Goal: Task Accomplishment & Management: Manage account settings

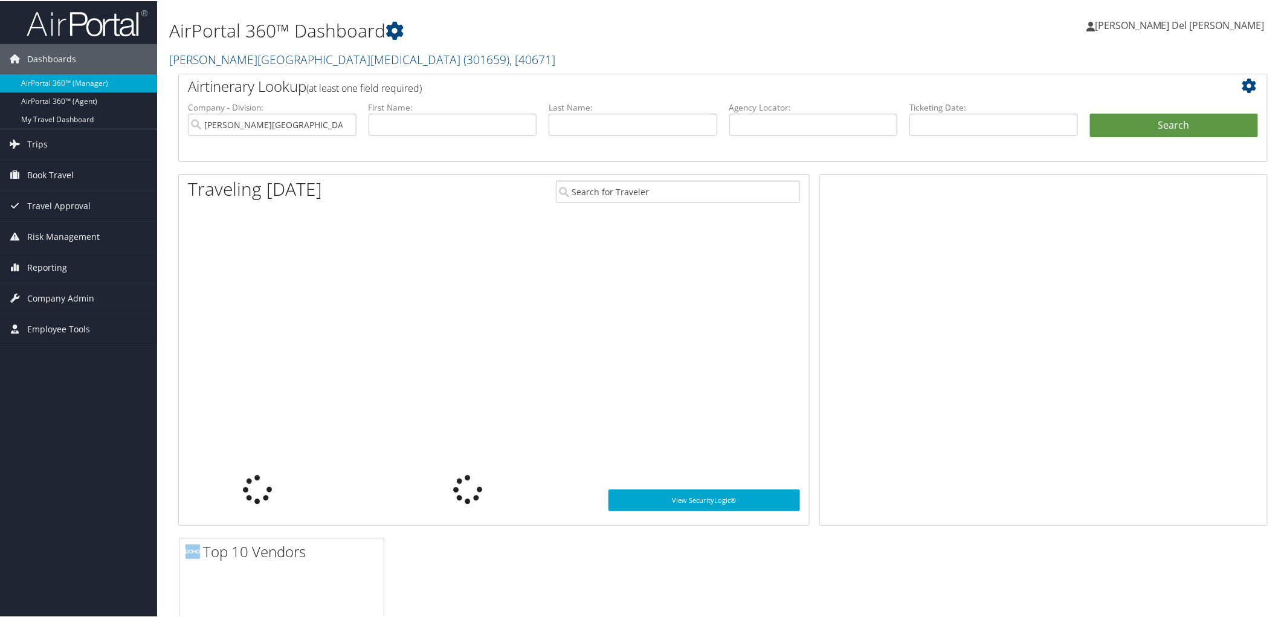
click at [204, 57] on link "Fred Hutchinson Cancer Center ( 301659 ) , [ 40671 ]" at bounding box center [362, 58] width 386 height 16
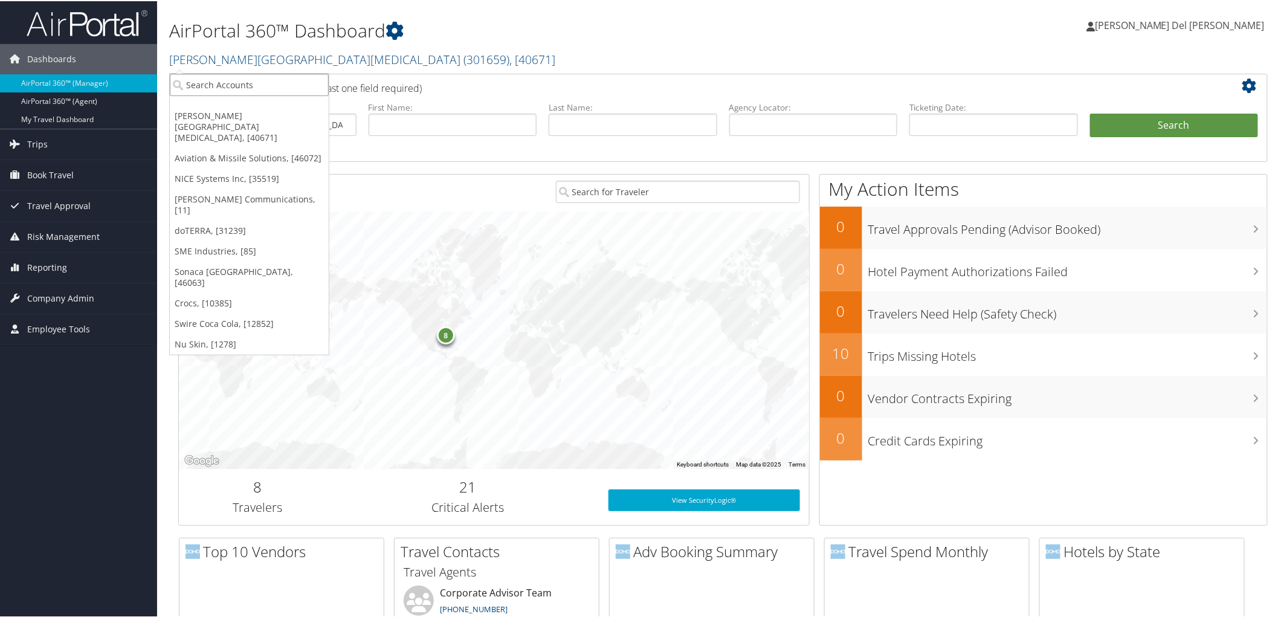
click at [195, 85] on input "search" at bounding box center [249, 84] width 159 height 22
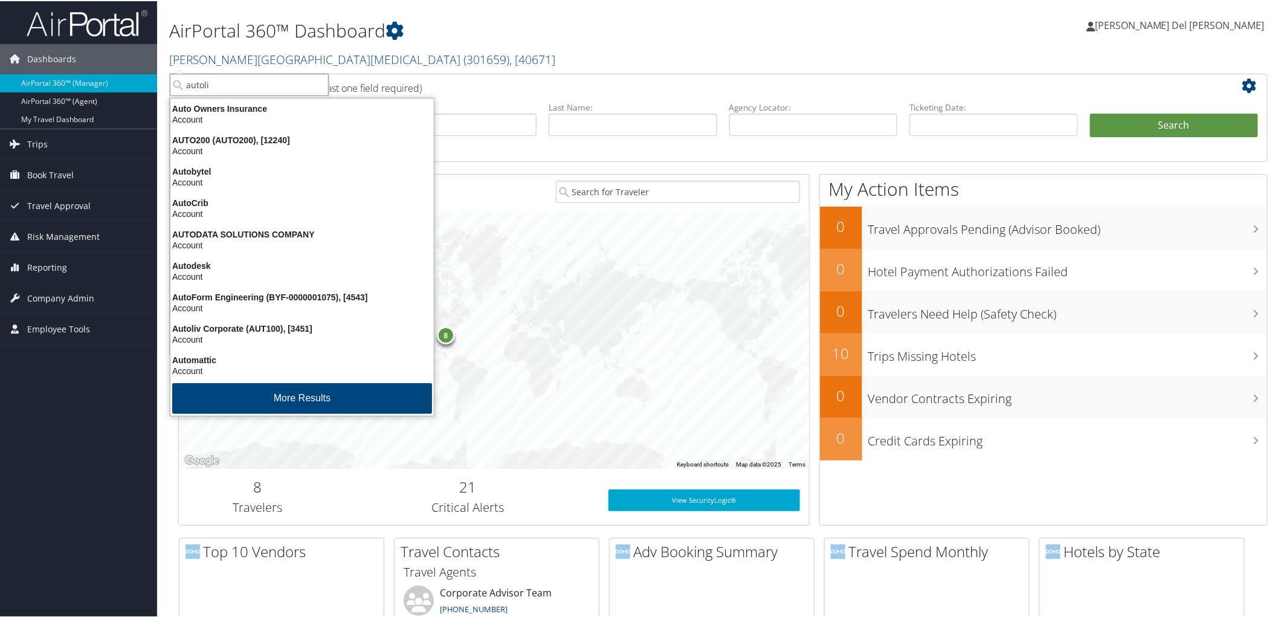
type input "autoliv"
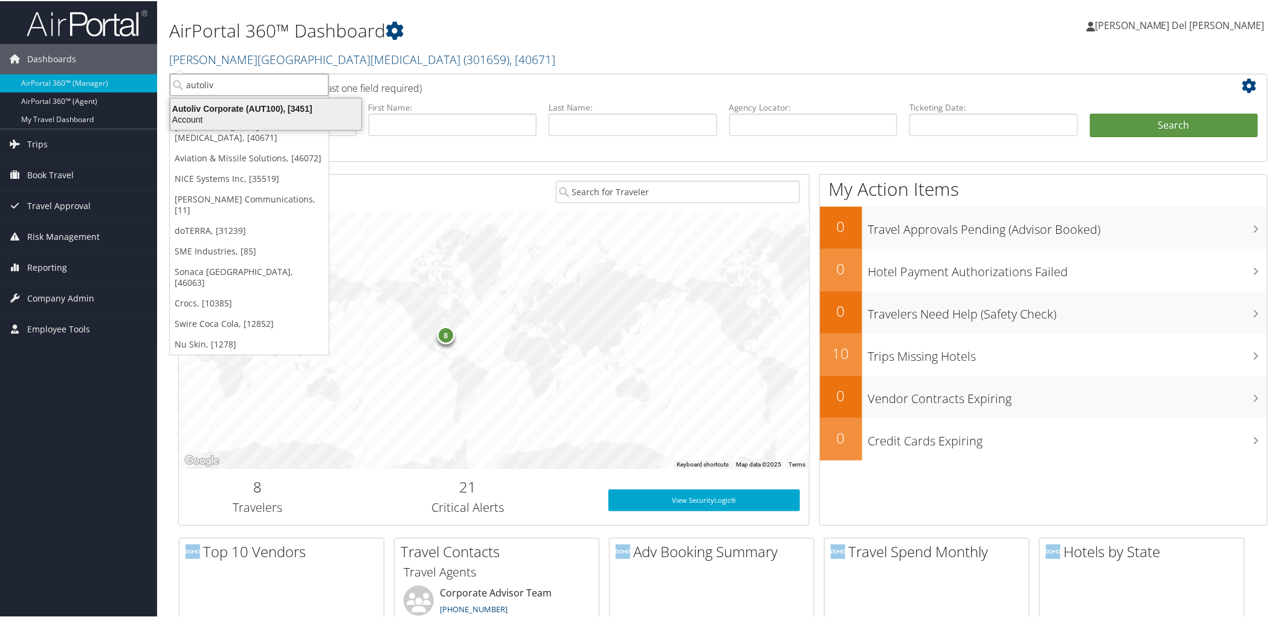
click at [209, 105] on div "Autoliv Corporate (AUT100), [3451]" at bounding box center [265, 107] width 205 height 11
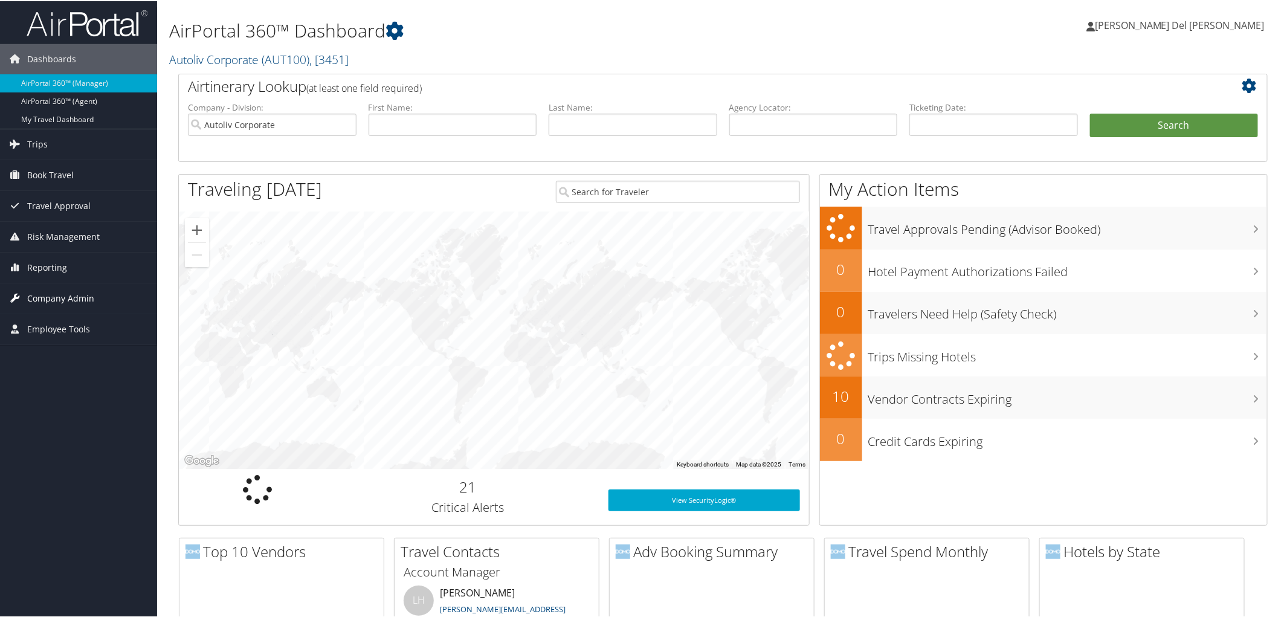
click at [63, 294] on span "Company Admin" at bounding box center [60, 297] width 67 height 30
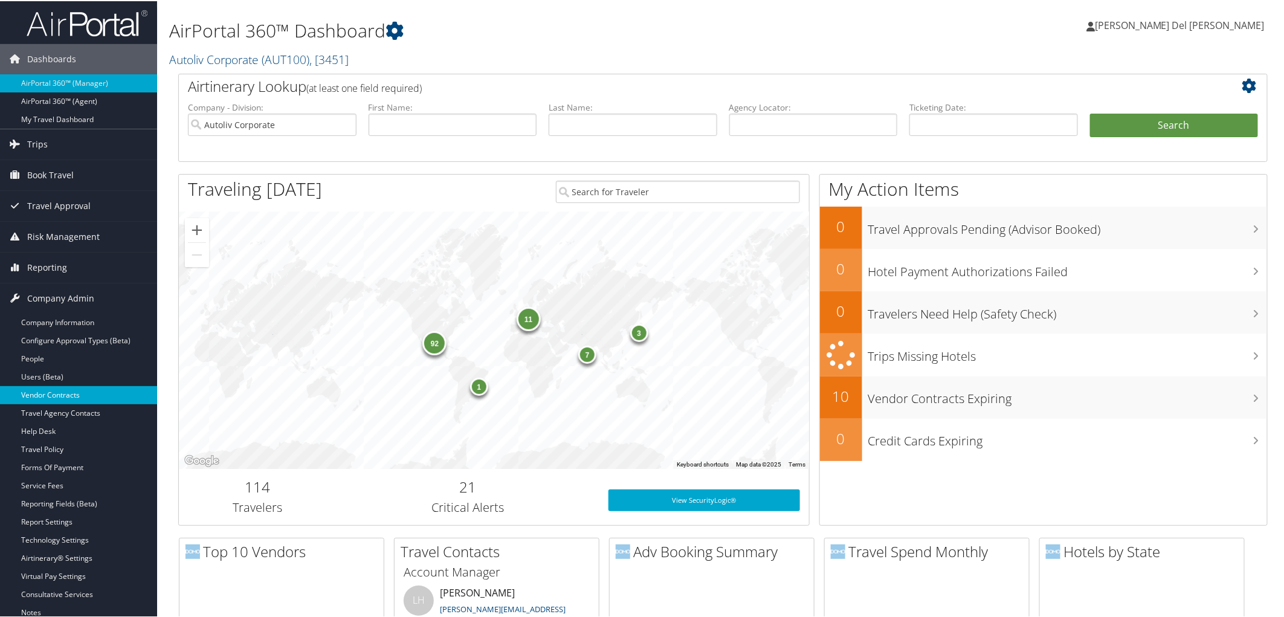
click at [45, 395] on link "Vendor Contracts" at bounding box center [78, 394] width 157 height 18
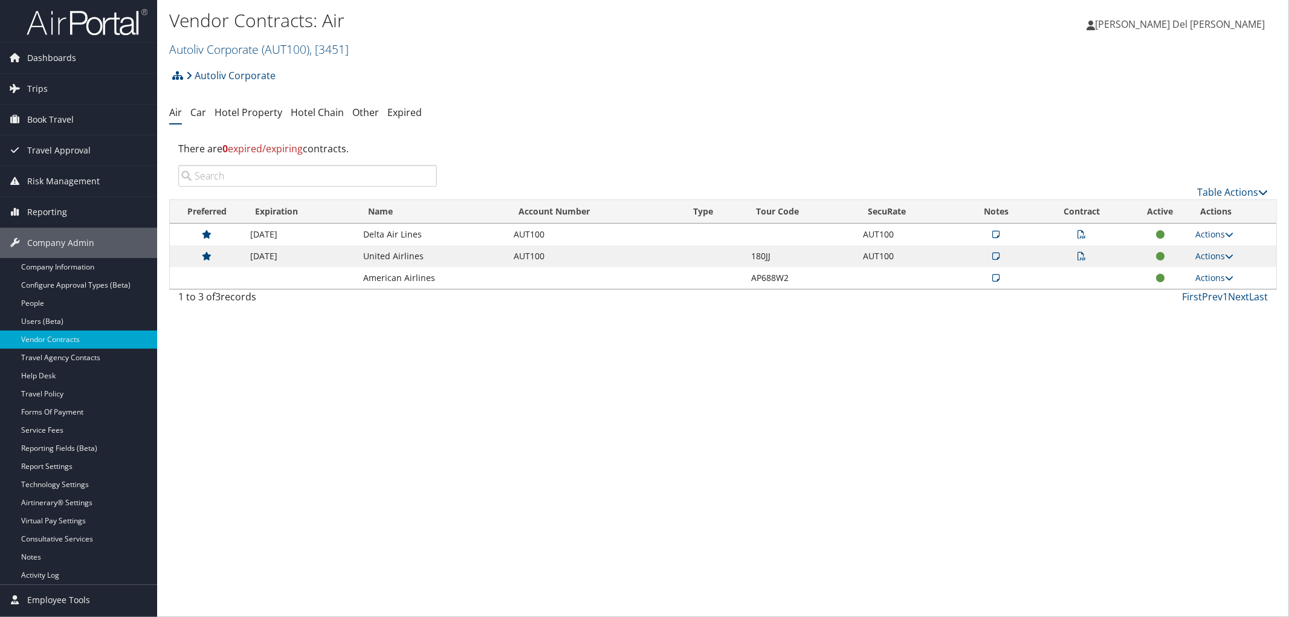
click at [1080, 260] on icon at bounding box center [1082, 256] width 8 height 8
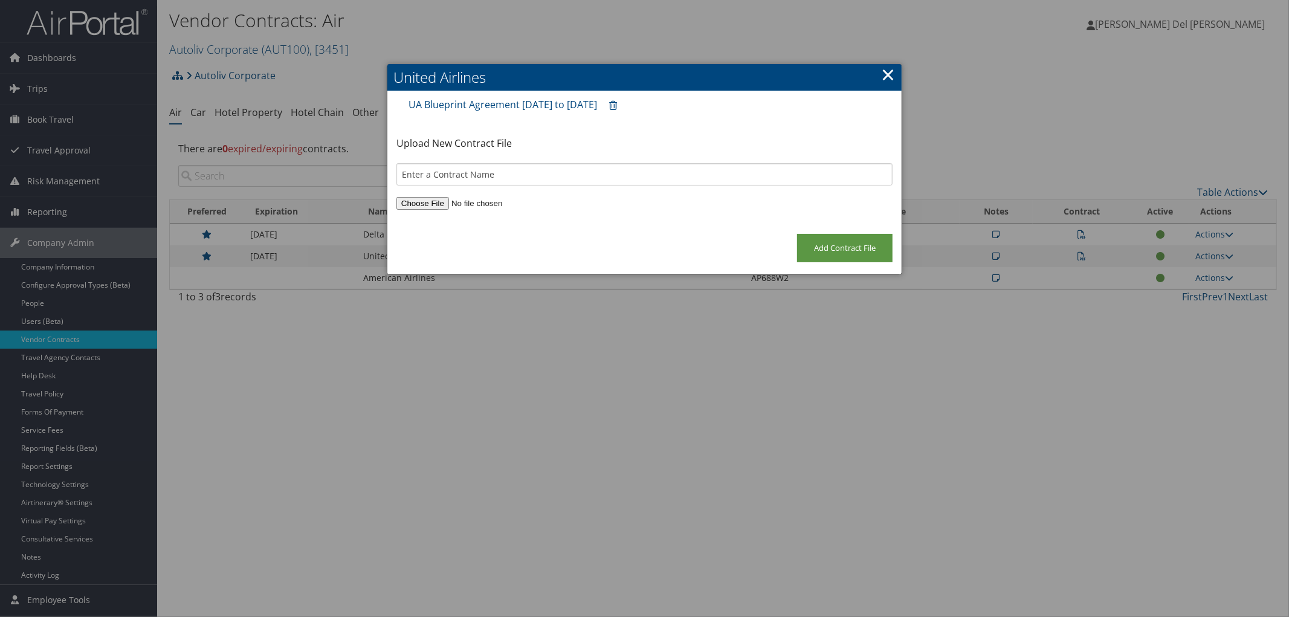
click at [889, 77] on link "×" at bounding box center [888, 74] width 14 height 24
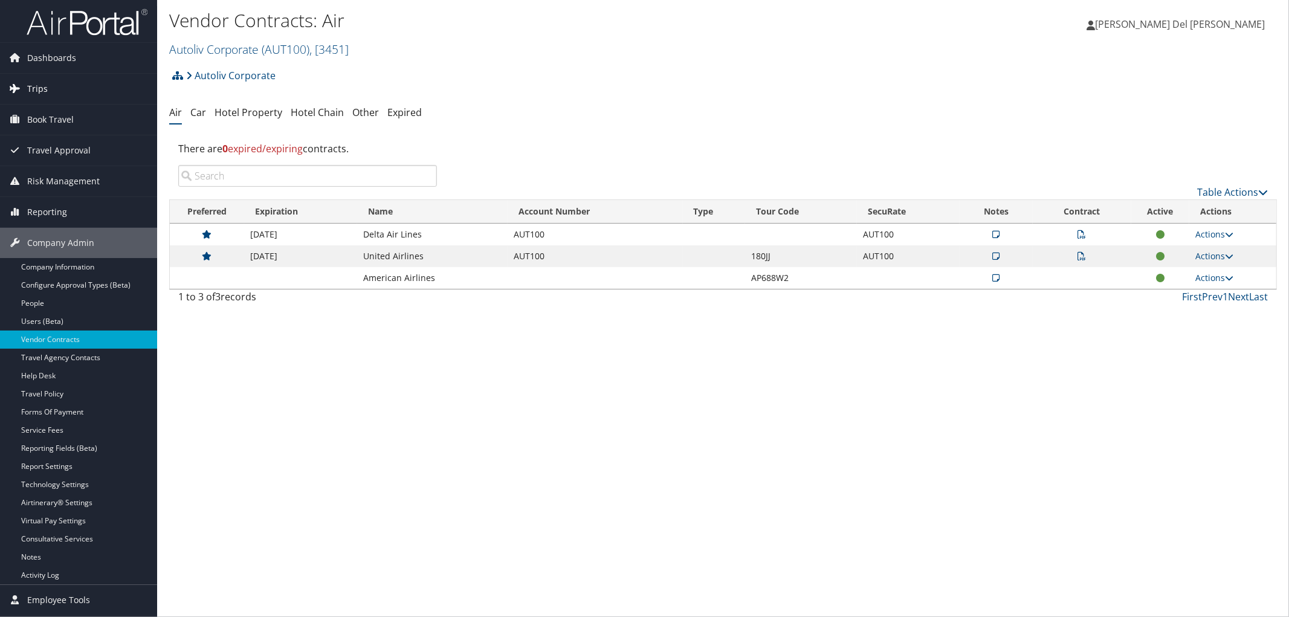
click at [40, 91] on span "Trips" at bounding box center [37, 89] width 21 height 30
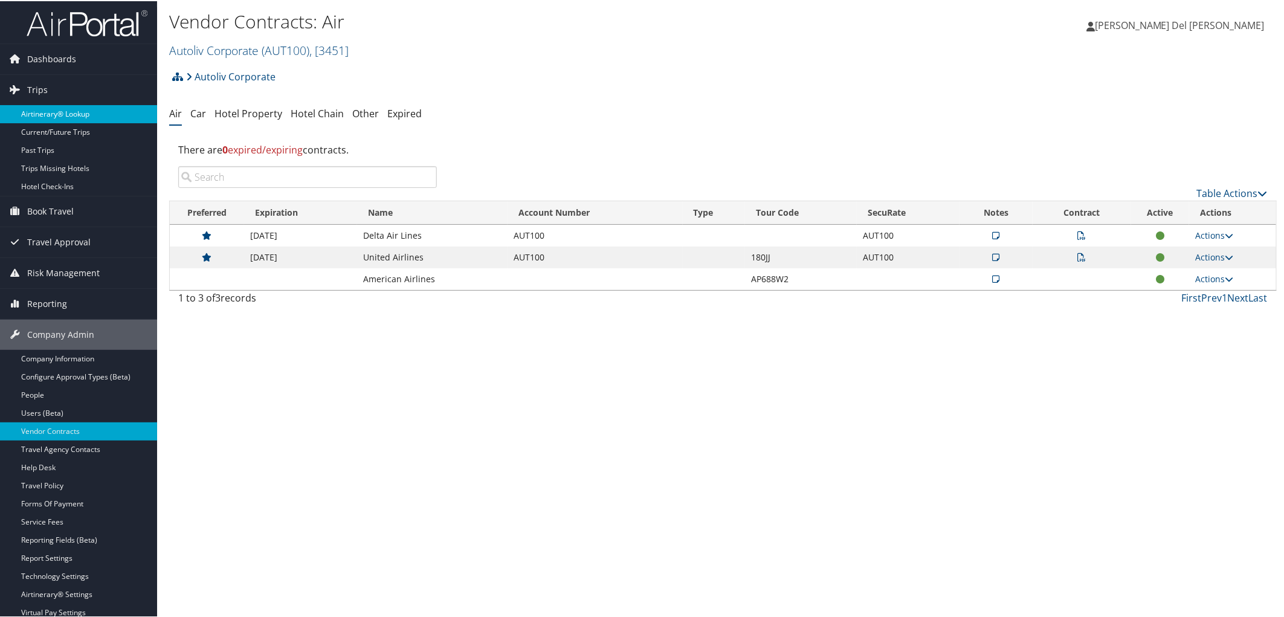
click at [69, 117] on link "Airtinerary® Lookup" at bounding box center [78, 113] width 157 height 18
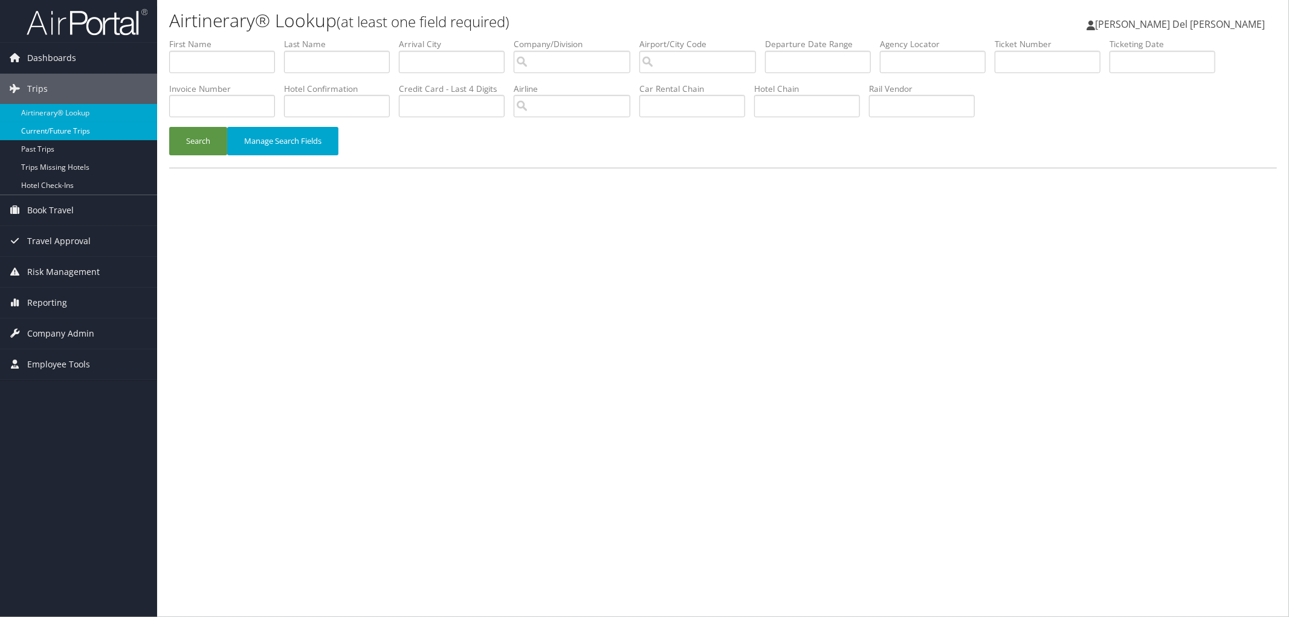
click at [88, 134] on link "Current/Future Trips" at bounding box center [78, 131] width 157 height 18
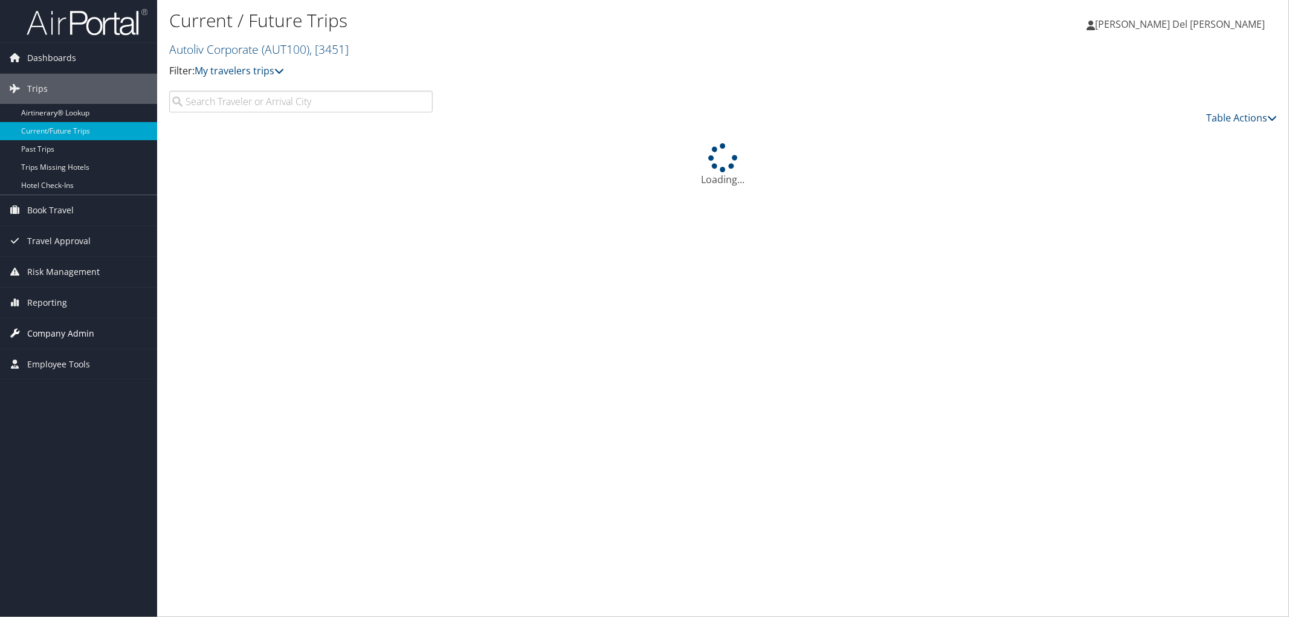
click at [51, 335] on span "Company Admin" at bounding box center [60, 333] width 67 height 30
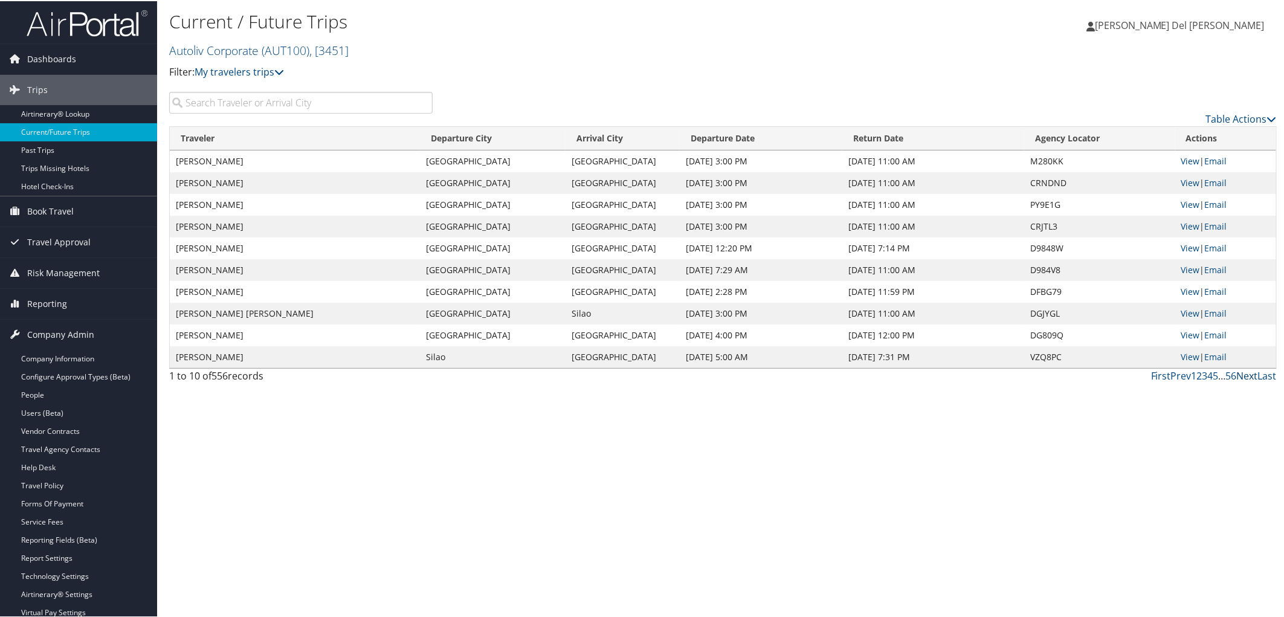
click at [1239, 381] on link "Next" at bounding box center [1247, 374] width 21 height 13
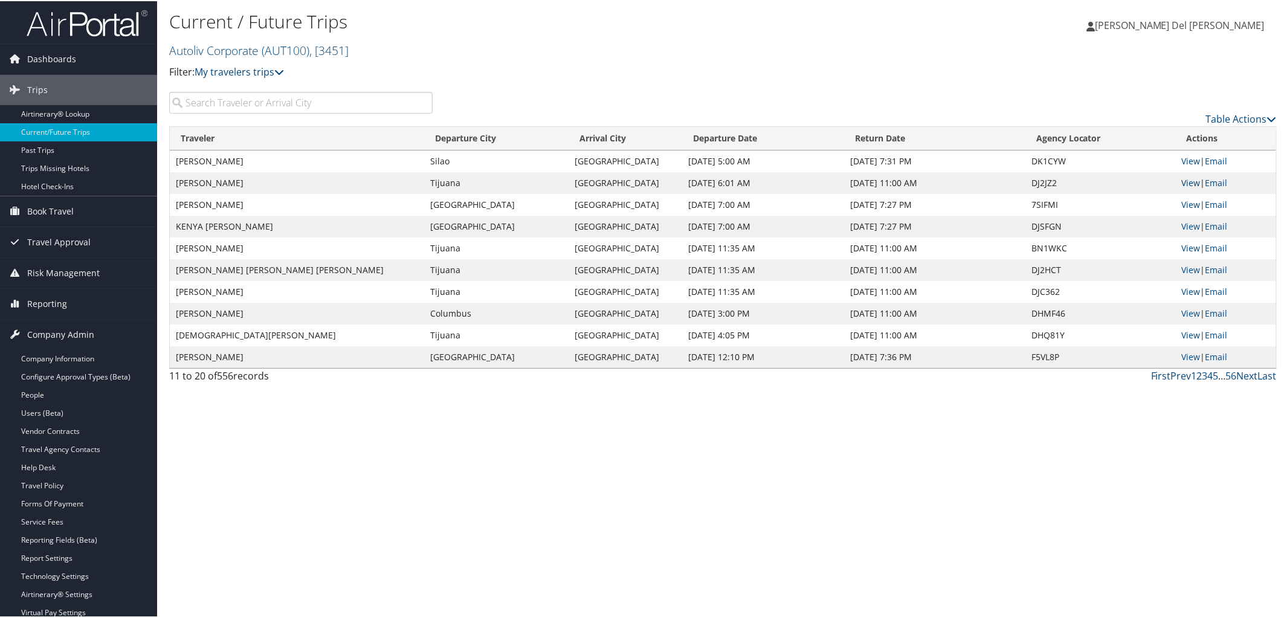
click at [1181, 187] on link "View" at bounding box center [1190, 181] width 19 height 11
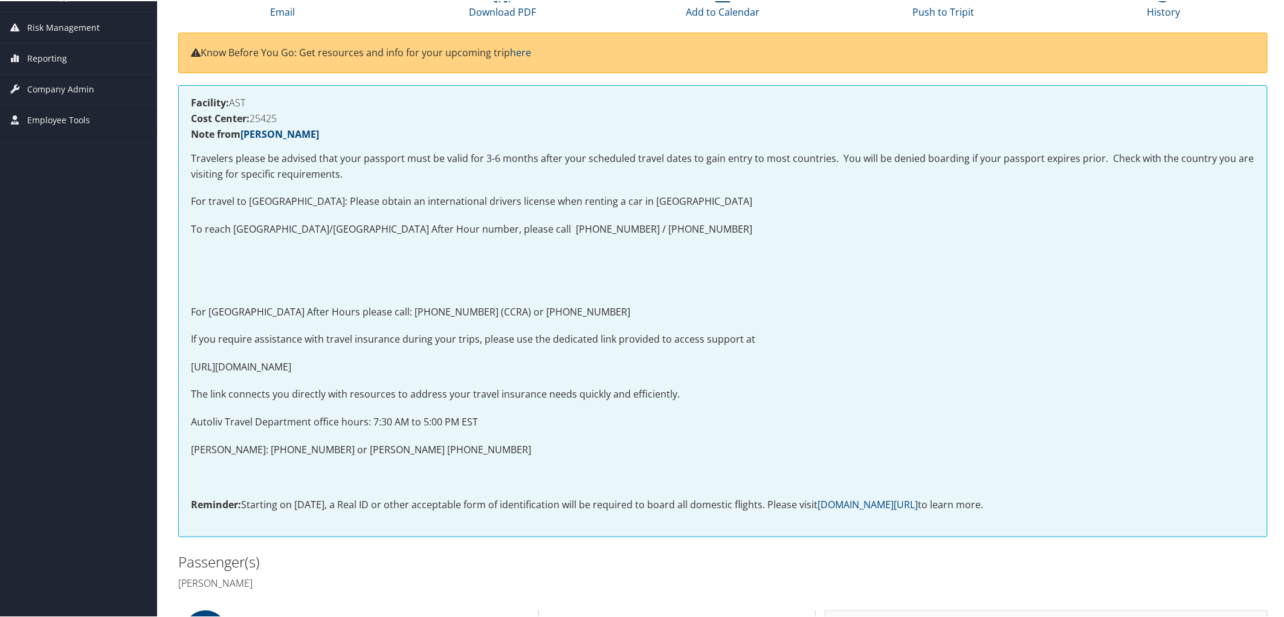
scroll to position [134, 0]
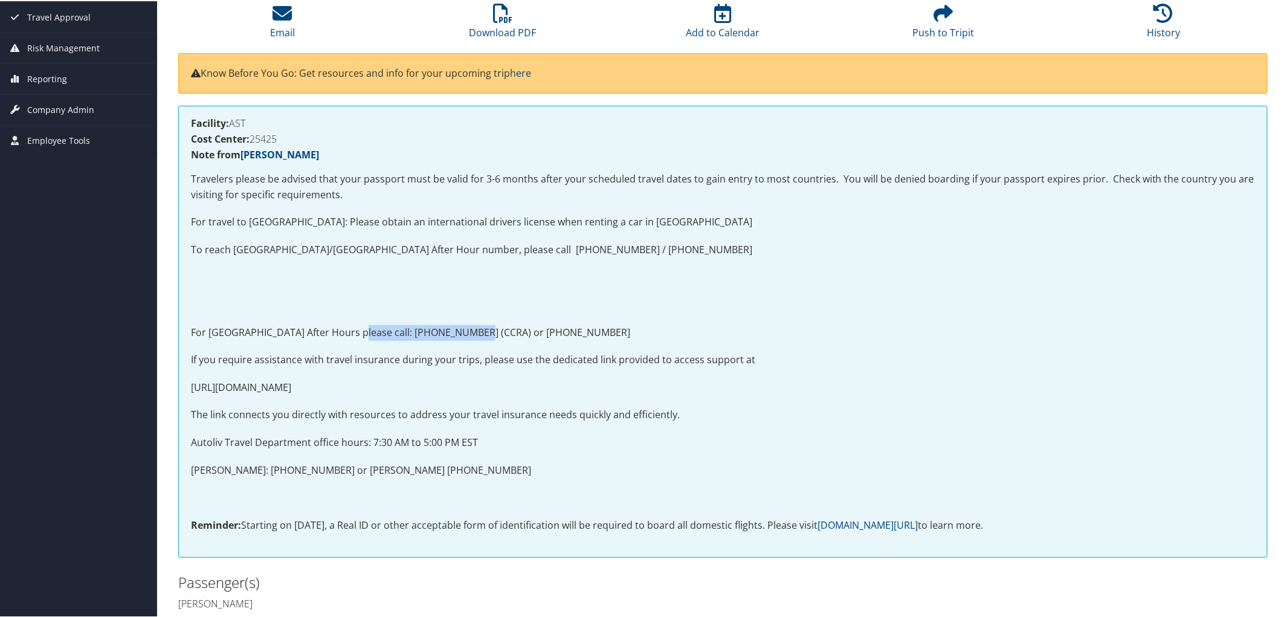
drag, startPoint x: 360, startPoint y: 353, endPoint x: 485, endPoint y: 360, distance: 124.7
click at [485, 340] on p "For [GEOGRAPHIC_DATA] After Hours please call: [PHONE_NUMBER] (CCRA) or [PHONE_…" at bounding box center [723, 332] width 1064 height 16
click at [585, 367] on p "If you require assistance with travel insurance during your trips, please use t…" at bounding box center [723, 359] width 1064 height 16
